Goal: Task Accomplishment & Management: Manage account settings

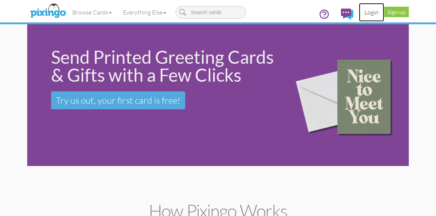
click at [372, 11] on link "Login" at bounding box center [371, 12] width 25 height 19
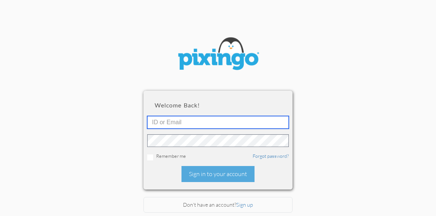
type input "5724"
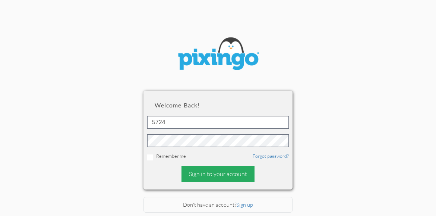
click at [226, 172] on div "Sign in to your account" at bounding box center [217, 174] width 73 height 16
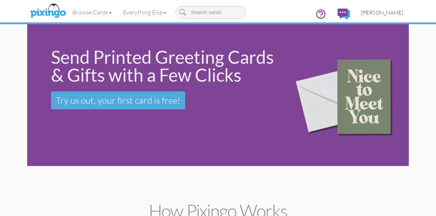
click at [385, 10] on span "[PERSON_NAME]" at bounding box center [382, 12] width 42 height 6
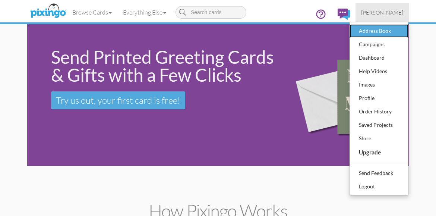
click at [375, 33] on div "Address Book" at bounding box center [379, 30] width 44 height 11
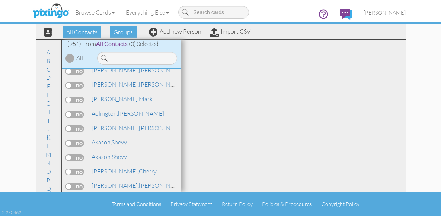
scroll to position [74, 0]
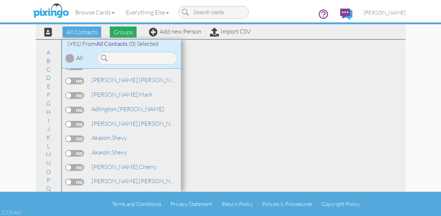
click at [124, 30] on span "Groups" at bounding box center [123, 31] width 27 height 11
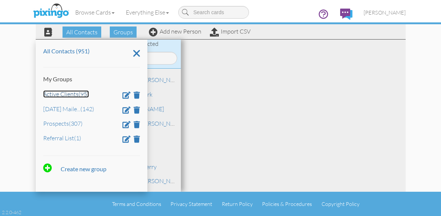
click at [65, 94] on link "Active Clients (95)" at bounding box center [66, 93] width 46 height 7
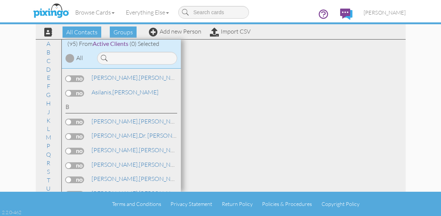
scroll to position [0, 0]
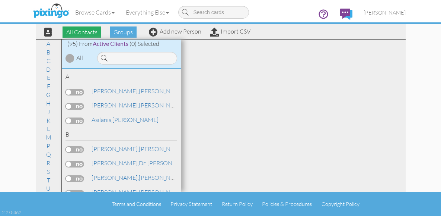
click at [88, 31] on span "All Contacts" at bounding box center [82, 31] width 39 height 11
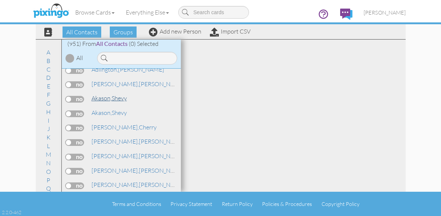
scroll to position [149, 0]
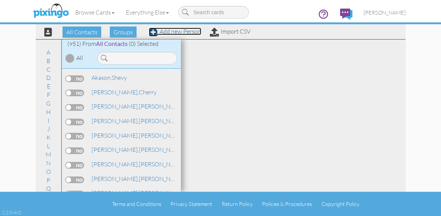
click at [178, 31] on link "Add new Person" at bounding box center [175, 31] width 53 height 7
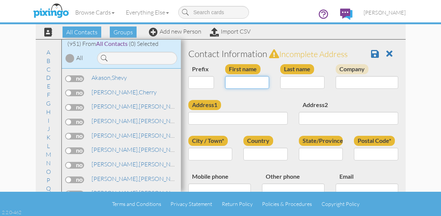
click at [246, 85] on input "First name" at bounding box center [247, 82] width 44 height 13
type input "[PERSON_NAME]"
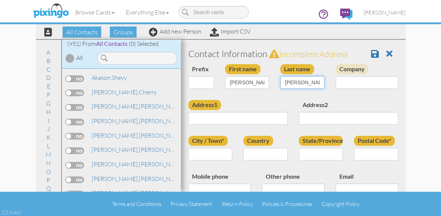
type input "[PERSON_NAME]"
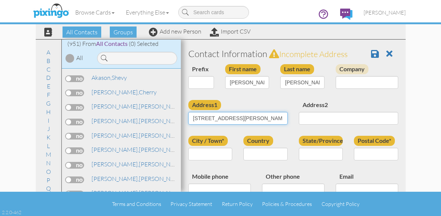
type input "[STREET_ADDRESS][PERSON_NAME]"
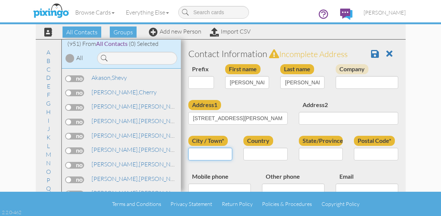
click at [200, 153] on input "City / Town*" at bounding box center [210, 153] width 44 height 13
type input "[PERSON_NAME][GEOGRAPHIC_DATA]"
click at [263, 155] on select "[GEOGRAPHIC_DATA] -------------- [GEOGRAPHIC_DATA] [GEOGRAPHIC_DATA] [GEOGRAPHI…" at bounding box center [266, 153] width 44 height 13
select select "object:5445"
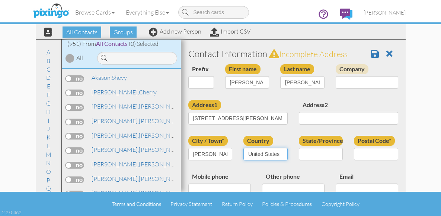
click at [244, 147] on select "[GEOGRAPHIC_DATA] -------------- [GEOGRAPHIC_DATA] [GEOGRAPHIC_DATA] [GEOGRAPHI…" at bounding box center [266, 153] width 44 height 13
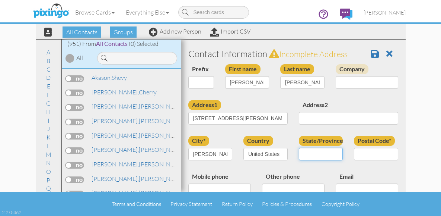
click at [323, 151] on select "AA (Military) AE (Military) [US_STATE] [US_STATE] [US_STATE] AP (Military) [US_…" at bounding box center [321, 153] width 44 height 13
click at [299, 147] on select "AA (Military) AE (Military) [US_STATE] [US_STATE] [US_STATE] AP (Military) [US_…" at bounding box center [321, 153] width 44 height 13
click at [334, 154] on select "AA (Military) AE (Military) [US_STATE] [US_STATE] [US_STATE] AP (Military) [US_…" at bounding box center [321, 153] width 44 height 13
select select "object:5698"
click at [299, 147] on select "AA (Military) AE (Military) [US_STATE] [US_STATE] [US_STATE] AP (Military) [US_…" at bounding box center [321, 153] width 44 height 13
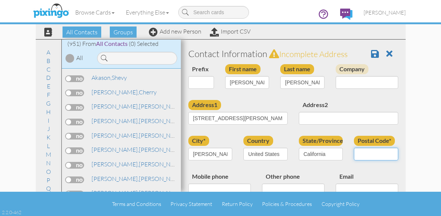
click at [372, 156] on input "Postal Code*" at bounding box center [376, 153] width 44 height 13
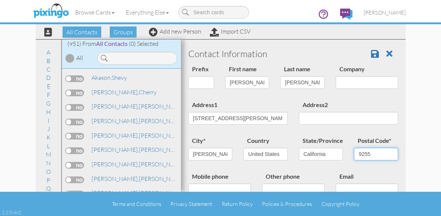
click at [367, 154] on input "9255" at bounding box center [376, 153] width 44 height 13
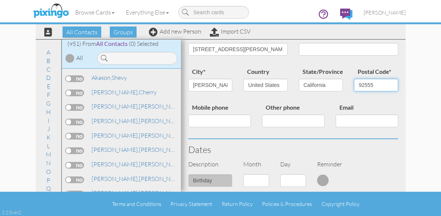
scroll to position [74, 0]
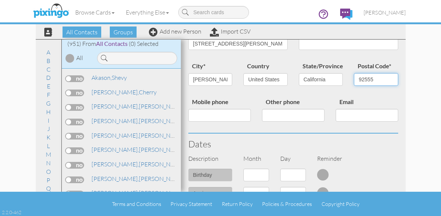
type input "92555"
click at [264, 174] on select "1 - [DATE] - [DATE] - [DATE] - [DATE] - [DATE] - [DATE] - [DATE] - [DATE] - [DA…" at bounding box center [257, 174] width 26 height 13
click at [198, 115] on input "Mobile phone" at bounding box center [219, 115] width 63 height 13
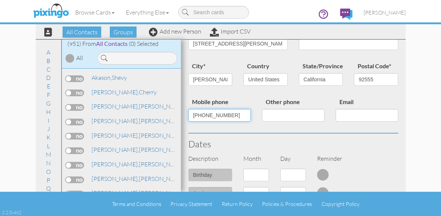
type input "[PHONE_NUMBER]"
click at [261, 172] on select "1 - [DATE] - [DATE] - [DATE] - [DATE] - [DATE] - [DATE] - [DATE] - [DATE] - [DA…" at bounding box center [257, 174] width 26 height 13
select select "object:5443"
click at [244, 168] on select "1 - [DATE] - [DATE] - [DATE] - [DATE] - [DATE] - [DATE] - [DATE] - [DATE] - [DA…" at bounding box center [257, 174] width 26 height 13
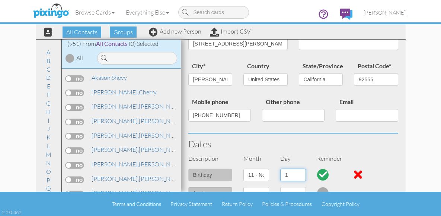
click at [298, 175] on select "1 2 3 4 5 6 7 8 9 10 11 12 13 14 15 16 17 18 19 20 21 22 23 24 25 26 27 28 29 30" at bounding box center [293, 174] width 26 height 13
select select "number:19"
click at [280, 168] on select "1 2 3 4 5 6 7 8 9 10 11 12 13 14 15 16 17 18 19 20 21 22 23 24 25 26 27 28 29 30" at bounding box center [293, 174] width 26 height 13
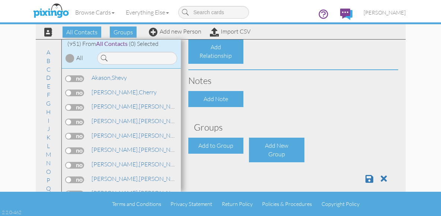
scroll to position [324, 0]
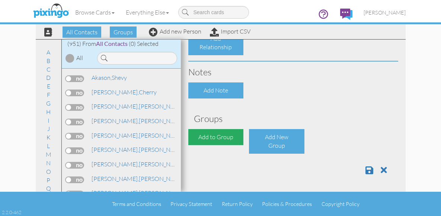
click at [219, 139] on div "Add to Group" at bounding box center [215, 137] width 55 height 16
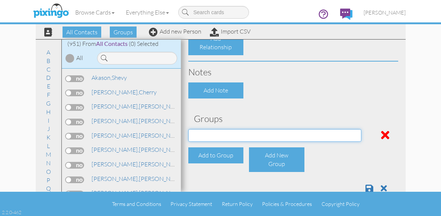
click at [258, 133] on select "Active Clients [DATE] Mailer List Prospects Referral List" at bounding box center [274, 135] width 173 height 13
select select "object:5755"
click at [188, 129] on select "Active Clients [DATE] Mailer List Prospects Referral List" at bounding box center [274, 135] width 173 height 13
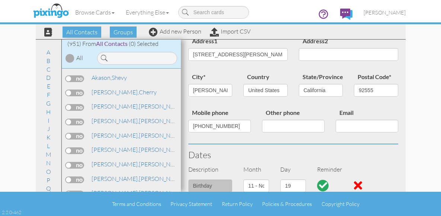
scroll to position [0, 0]
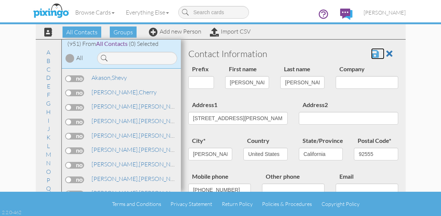
click at [371, 54] on span at bounding box center [375, 53] width 8 height 9
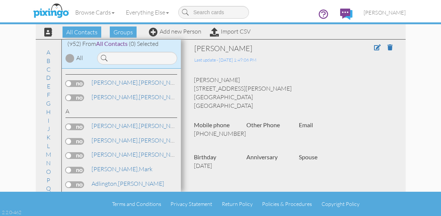
click at [146, 108] on div "A" at bounding box center [122, 112] width 112 height 11
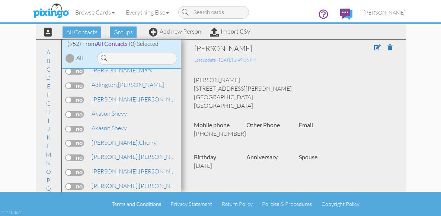
scroll to position [112, 0]
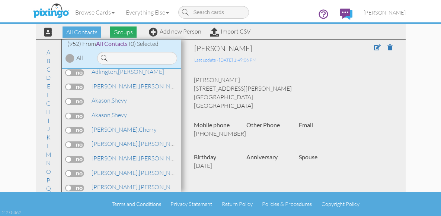
click at [124, 33] on span "Groups" at bounding box center [123, 31] width 27 height 11
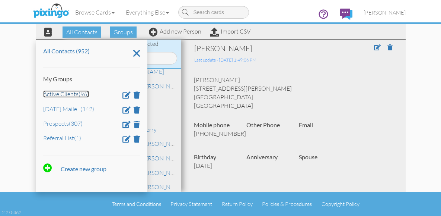
click at [71, 94] on link "Active Clients (96)" at bounding box center [66, 93] width 46 height 7
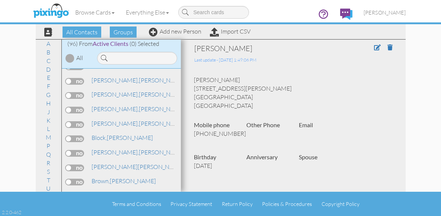
scroll to position [0, 0]
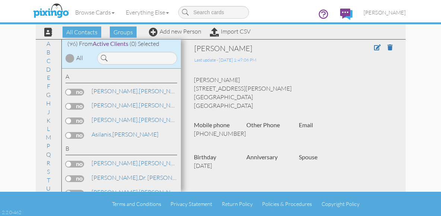
click at [309, 87] on div "Michael Allen 15638 Hammett Court Moreno Valley, CA 92555 United States" at bounding box center [293, 93] width 210 height 34
click at [79, 32] on span "All Contacts" at bounding box center [82, 31] width 39 height 11
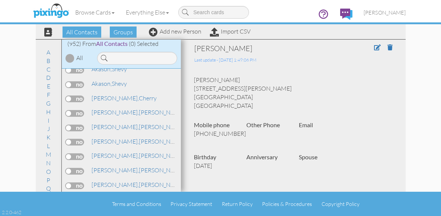
scroll to position [149, 0]
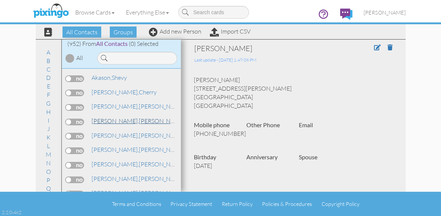
click at [99, 118] on span "[PERSON_NAME]," at bounding box center [115, 120] width 47 height 7
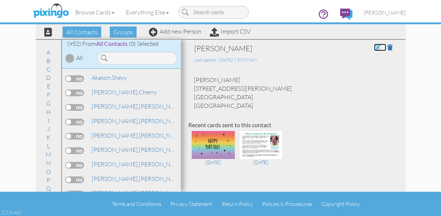
click at [374, 47] on span at bounding box center [377, 47] width 7 height 6
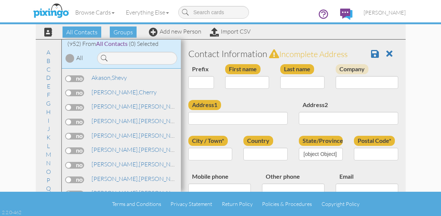
type input "[PERSON_NAME]"
type input "[STREET_ADDRESS][PERSON_NAME]"
type input "[PERSON_NAME][GEOGRAPHIC_DATA]"
type input "92555"
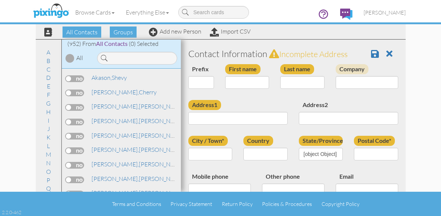
type input "(951)243-8046"
type input "mike_g_allen11@yahoo.com"
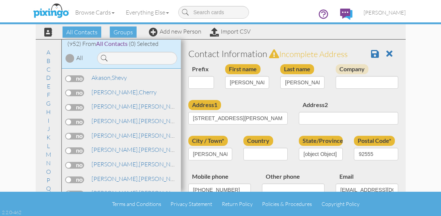
select select "object:4911"
select select "object:5156"
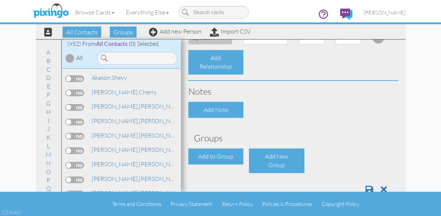
scroll to position [324, 0]
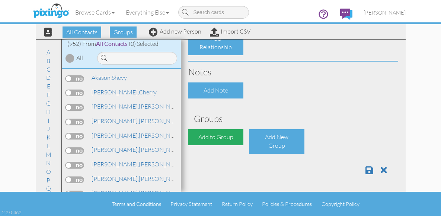
click at [207, 136] on div "Add to Group" at bounding box center [215, 137] width 55 height 16
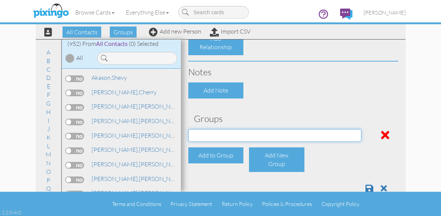
click at [251, 136] on select "Active Clients [DATE] Mailer List Prospects Referral List" at bounding box center [274, 135] width 173 height 13
select select "object:5237"
click at [188, 129] on select "Active Clients [DATE] Mailer List Prospects Referral List" at bounding box center [274, 135] width 173 height 13
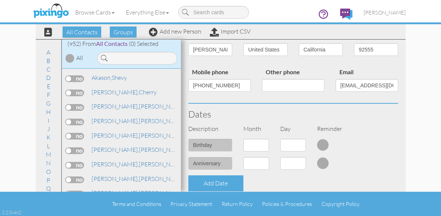
scroll to position [101, 0]
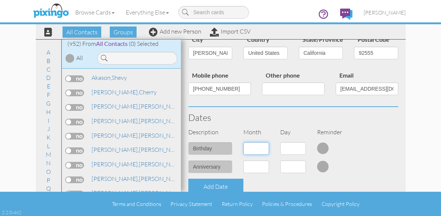
click at [263, 149] on select "1 - [DATE] - [DATE] - [DATE] - [DATE] - [DATE] - [DATE] - [DATE] - [DATE] - [DA…" at bounding box center [257, 148] width 26 height 13
select select "object:5234"
click at [244, 142] on select "1 - [DATE] - [DATE] - [DATE] - [DATE] - [DATE] - [DATE] - [DATE] - [DATE] - [DA…" at bounding box center [257, 148] width 26 height 13
click at [298, 147] on select "1 2 3 4 5 6 7 8 9 10 11 12 13 14 15 16 17 18 19 20 21 22 23 24 25 26 27 28 29 30" at bounding box center [293, 148] width 26 height 13
select select "number:19"
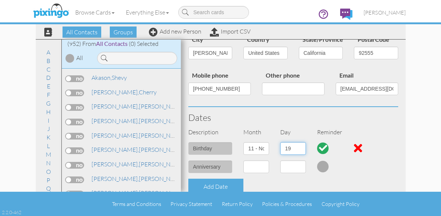
click at [280, 142] on select "1 2 3 4 5 6 7 8 9 10 11 12 13 14 15 16 17 18 19 20 21 22 23 24 25 26 27 28 29 30" at bounding box center [293, 148] width 26 height 13
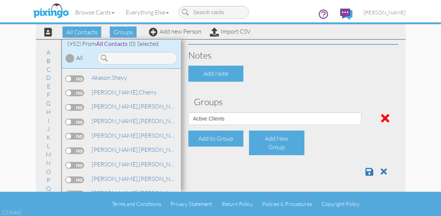
scroll to position [343, 0]
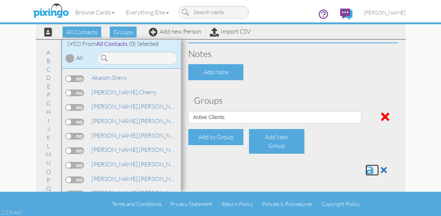
click at [366, 170] on span at bounding box center [370, 169] width 8 height 9
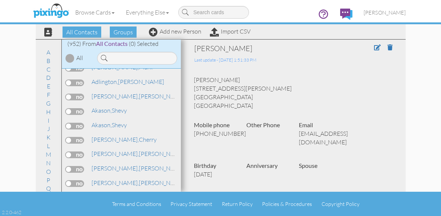
scroll to position [112, 0]
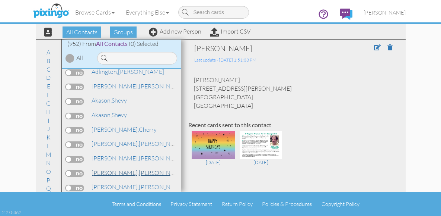
click at [107, 173] on span "[PERSON_NAME]," at bounding box center [115, 172] width 47 height 7
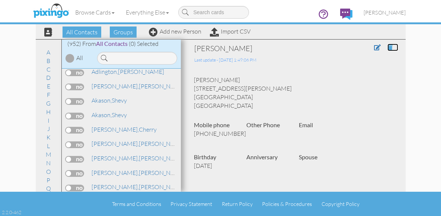
click at [388, 46] on span at bounding box center [390, 47] width 5 height 6
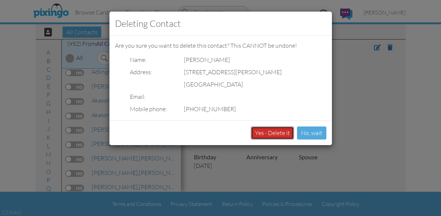
click at [277, 130] on button "Yes - Delete it" at bounding box center [272, 132] width 43 height 13
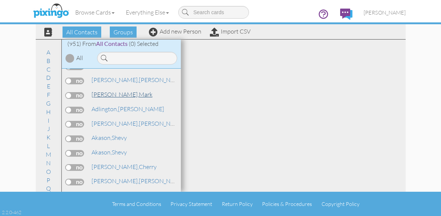
scroll to position [112, 0]
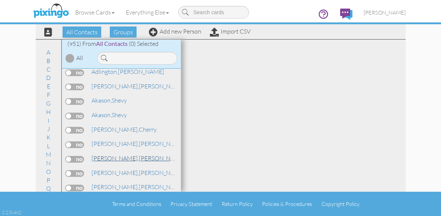
click at [122, 156] on link "Allen, Michael" at bounding box center [138, 157] width 95 height 9
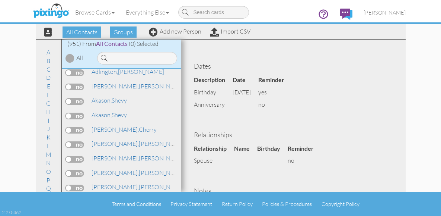
scroll to position [139, 0]
